Goal: Task Accomplishment & Management: Use online tool/utility

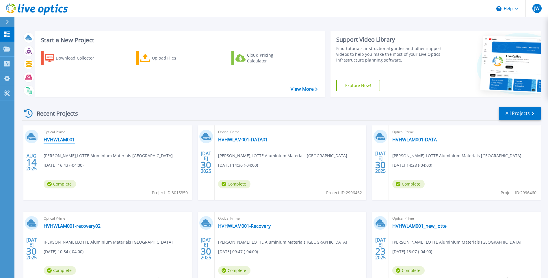
click at [63, 138] on link "HVHWLAM001" at bounding box center [59, 140] width 31 height 6
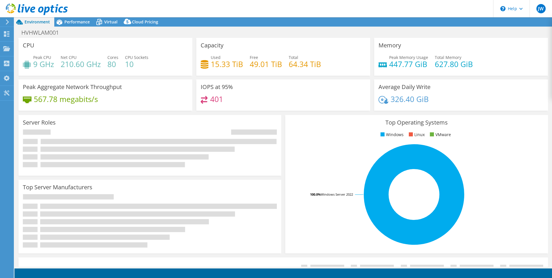
select select "USD"
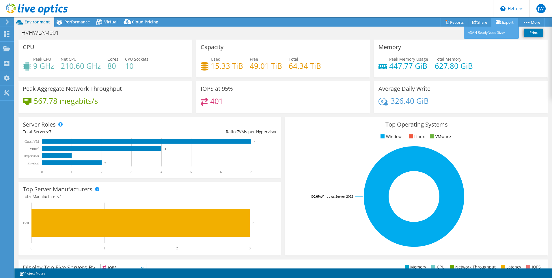
click at [503, 21] on link "Export" at bounding box center [505, 22] width 27 height 9
click at [476, 22] on link "Share" at bounding box center [480, 22] width 24 height 9
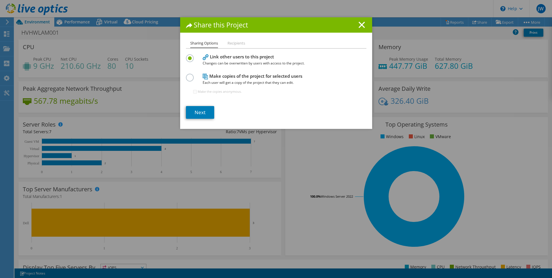
drag, startPoint x: 359, startPoint y: 24, endPoint x: 364, endPoint y: 24, distance: 5.8
click at [359, 24] on line at bounding box center [362, 25] width 6 height 6
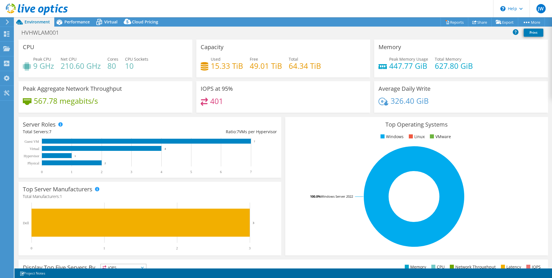
click at [390, 22] on div "Project Actions Project Actions Reports Share Export vSAN ReadyNode Sizer" at bounding box center [283, 21] width 538 height 9
click at [453, 21] on link "Reports" at bounding box center [455, 22] width 28 height 9
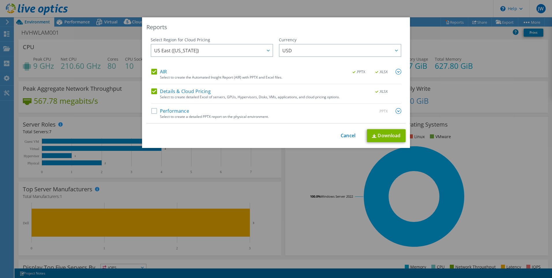
click at [183, 111] on label "Performance" at bounding box center [170, 111] width 38 height 6
click at [0, 0] on input "Performance" at bounding box center [0, 0] width 0 height 0
click at [390, 133] on link "Download" at bounding box center [386, 135] width 39 height 13
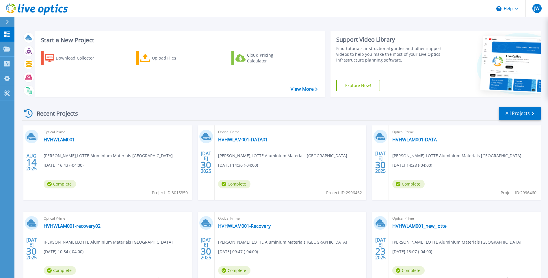
drag, startPoint x: 77, startPoint y: 10, endPoint x: 27, endPoint y: 8, distance: 50.3
click at [27, 8] on header "Help JW End User jack wells jwells@lotte.net LOTTE Aluminium Materials USA My P…" at bounding box center [274, 8] width 548 height 17
